Goal: Transaction & Acquisition: Purchase product/service

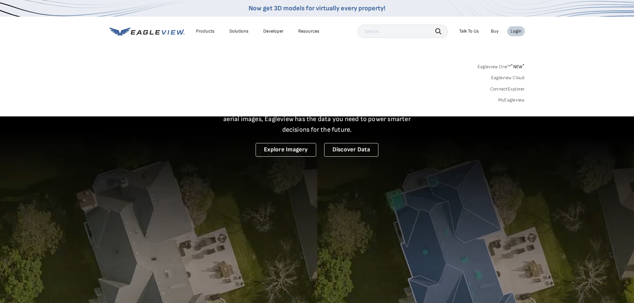
click at [510, 99] on link "MyEagleview" at bounding box center [511, 100] width 27 height 6
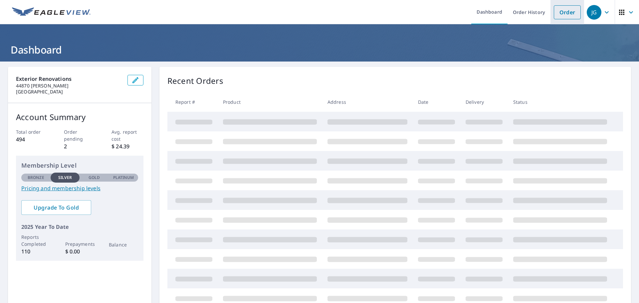
click at [560, 15] on link "Order" at bounding box center [567, 12] width 27 height 14
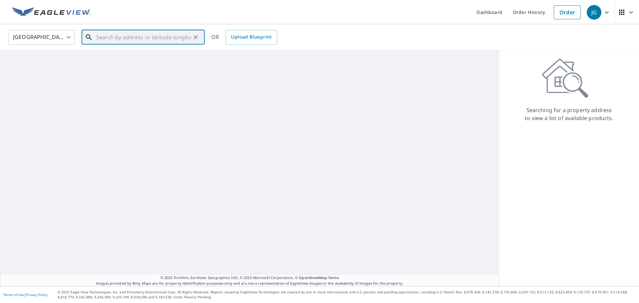
click at [159, 37] on input "text" at bounding box center [143, 37] width 95 height 19
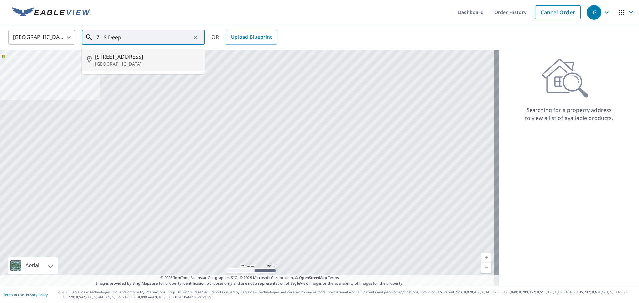
click at [158, 55] on span "[STREET_ADDRESS]" at bounding box center [147, 57] width 105 height 8
type input "[STREET_ADDRESS][PERSON_NAME]"
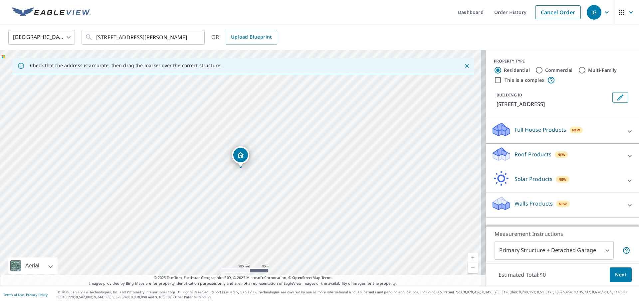
click at [618, 276] on span "Next" at bounding box center [620, 275] width 11 height 8
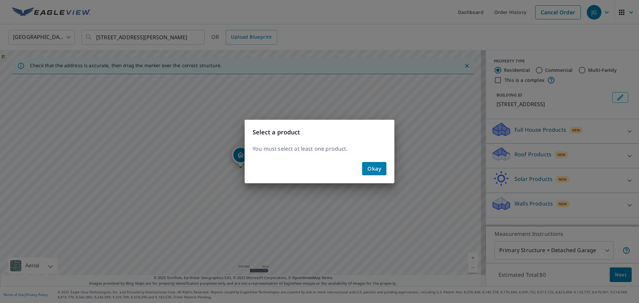
click at [372, 167] on span "Okay" at bounding box center [374, 168] width 14 height 9
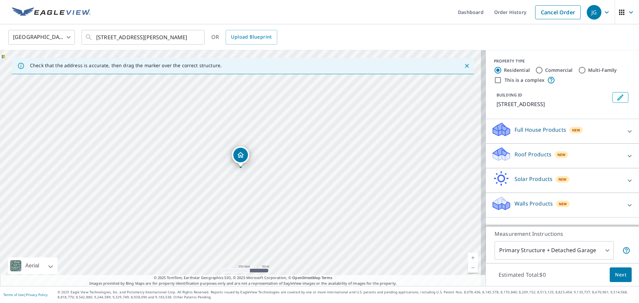
click at [607, 133] on div "Full House Products New" at bounding box center [556, 131] width 130 height 19
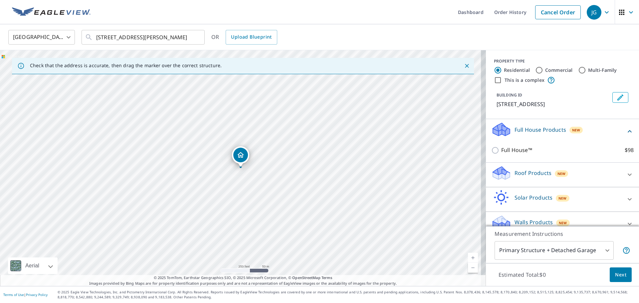
click at [606, 179] on div "Roof Products New" at bounding box center [556, 174] width 130 height 19
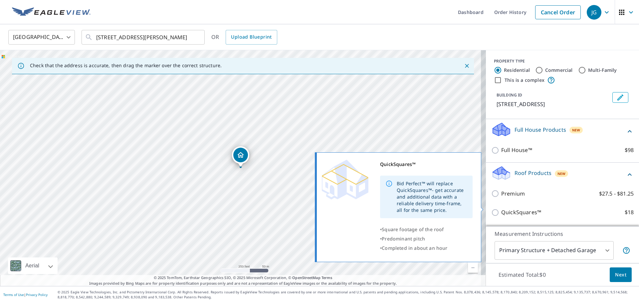
scroll to position [67, 0]
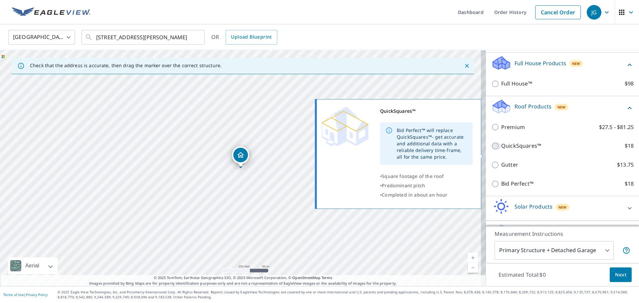
click at [491, 150] on input "QuickSquares™ $18" at bounding box center [496, 146] width 10 height 8
checkbox input "true"
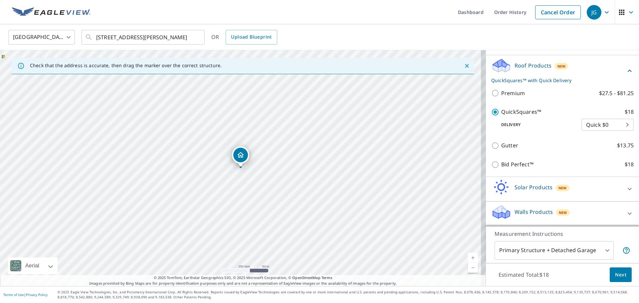
scroll to position [115, 0]
click at [610, 276] on button "Next" at bounding box center [621, 275] width 22 height 15
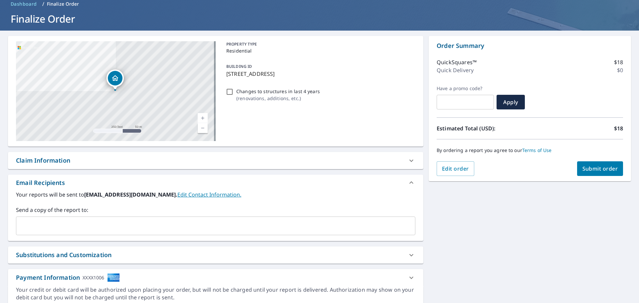
scroll to position [57, 0]
